Goal: Task Accomplishment & Management: Use online tool/utility

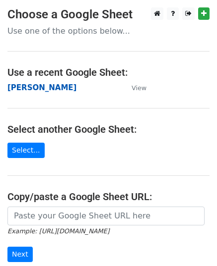
click at [42, 89] on strong "[PERSON_NAME]" at bounding box center [41, 87] width 69 height 9
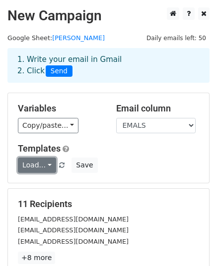
click at [37, 172] on link "Load..." at bounding box center [37, 165] width 38 height 15
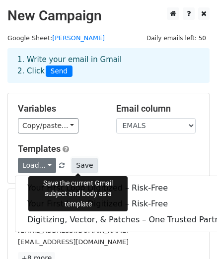
click at [74, 160] on button "Save" at bounding box center [84, 165] width 26 height 15
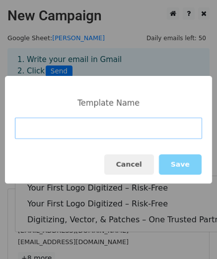
click at [65, 129] on input at bounding box center [108, 127] width 187 height 21
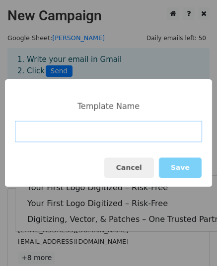
paste input "First Logo Digitizing – Pay Only If You’re Happy!"
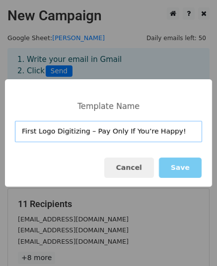
type input "First Logo Digitizing – Pay Only If You’re Happy!"
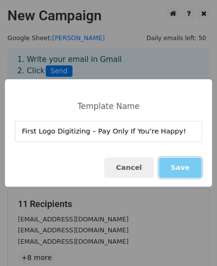
click at [172, 164] on button "Save" at bounding box center [180, 168] width 43 height 20
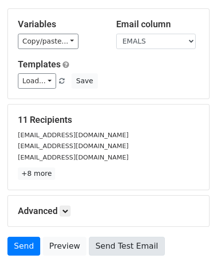
scroll to position [156, 0]
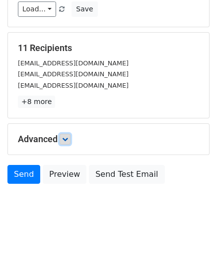
click at [64, 142] on link at bounding box center [64, 139] width 11 height 11
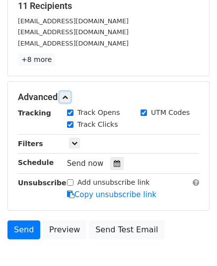
scroll to position [232, 0]
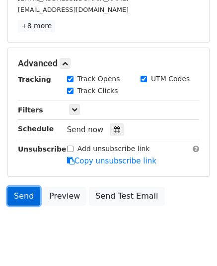
click at [22, 195] on link "Send" at bounding box center [23, 196] width 33 height 19
